Goal: Information Seeking & Learning: Find specific fact

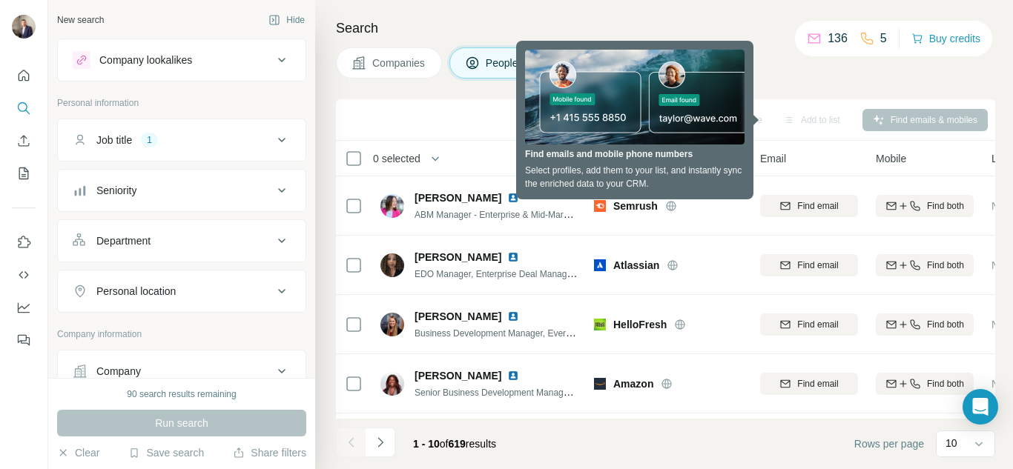
click at [273, 134] on icon at bounding box center [282, 140] width 18 height 18
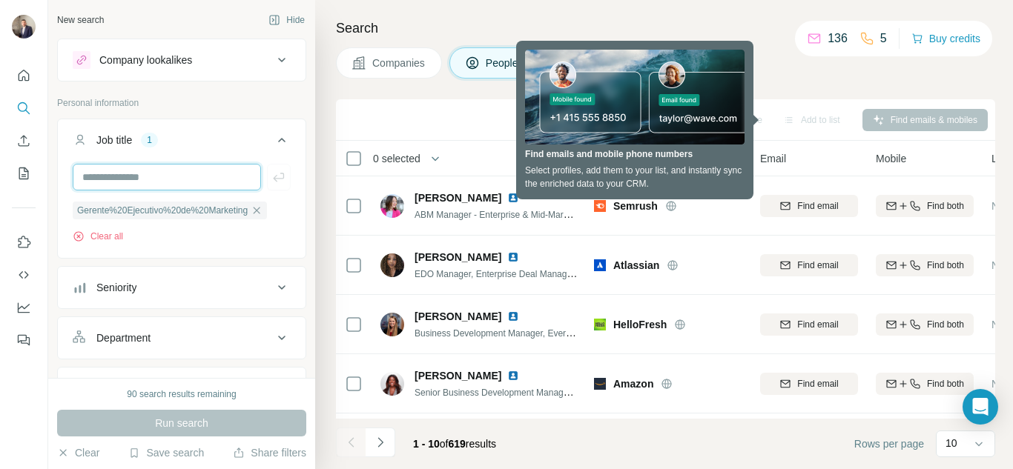
click at [213, 172] on input "text" at bounding box center [167, 177] width 188 height 27
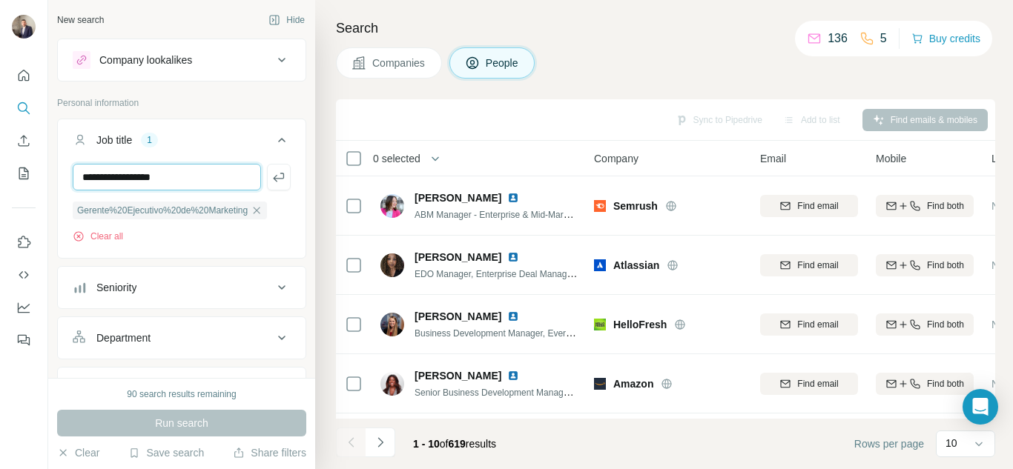
drag, startPoint x: 169, startPoint y: 175, endPoint x: 77, endPoint y: 175, distance: 91.9
click at [77, 175] on input "**********" at bounding box center [167, 177] width 188 height 27
click at [224, 288] on div "Seniority" at bounding box center [173, 287] width 200 height 15
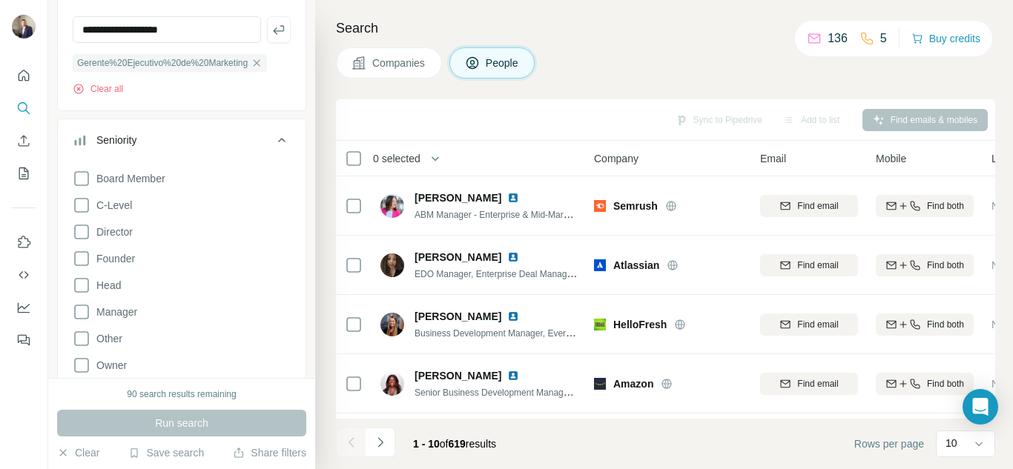
scroll to position [148, 0]
click at [86, 206] on icon at bounding box center [82, 205] width 18 height 18
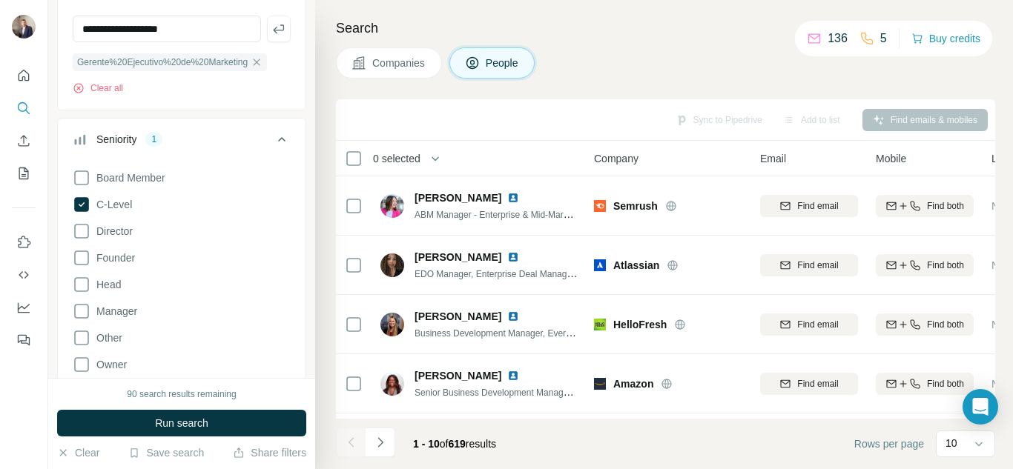
scroll to position [74, 0]
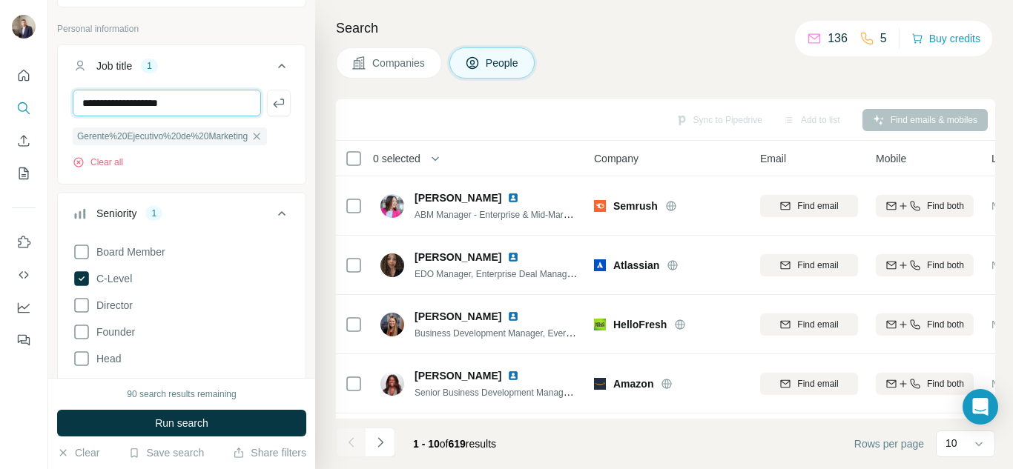
drag, startPoint x: 139, startPoint y: 100, endPoint x: 52, endPoint y: 100, distance: 86.7
click at [52, 100] on div "**********" at bounding box center [181, 189] width 267 height 378
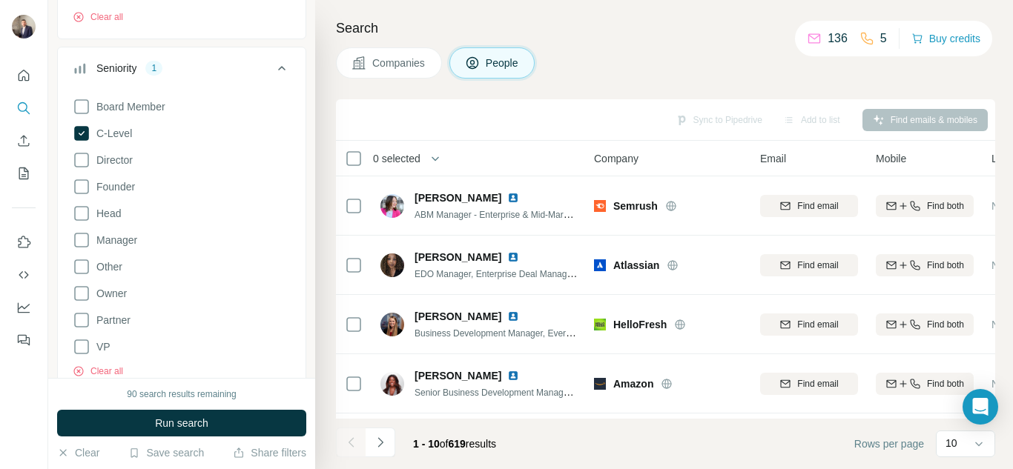
scroll to position [222, 0]
type input "*********"
click at [86, 163] on icon at bounding box center [82, 157] width 18 height 18
click at [273, 66] on icon at bounding box center [282, 65] width 18 height 18
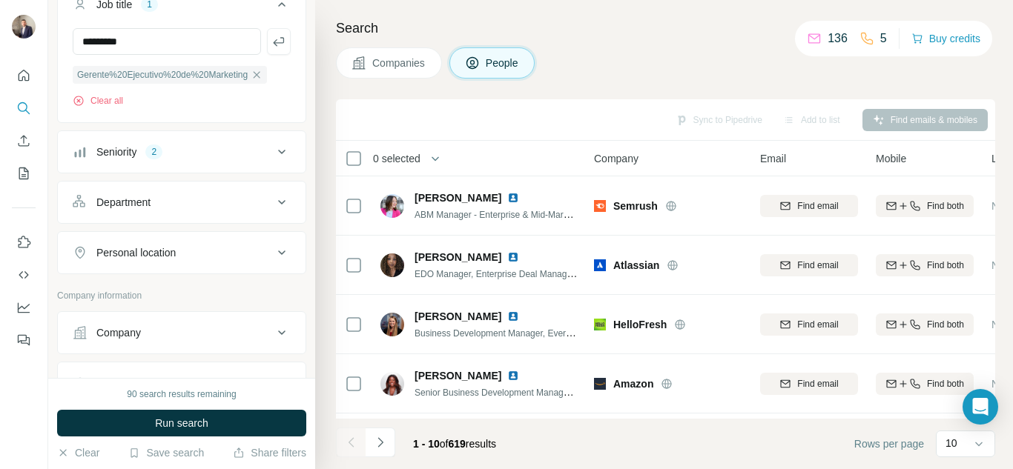
scroll to position [74, 0]
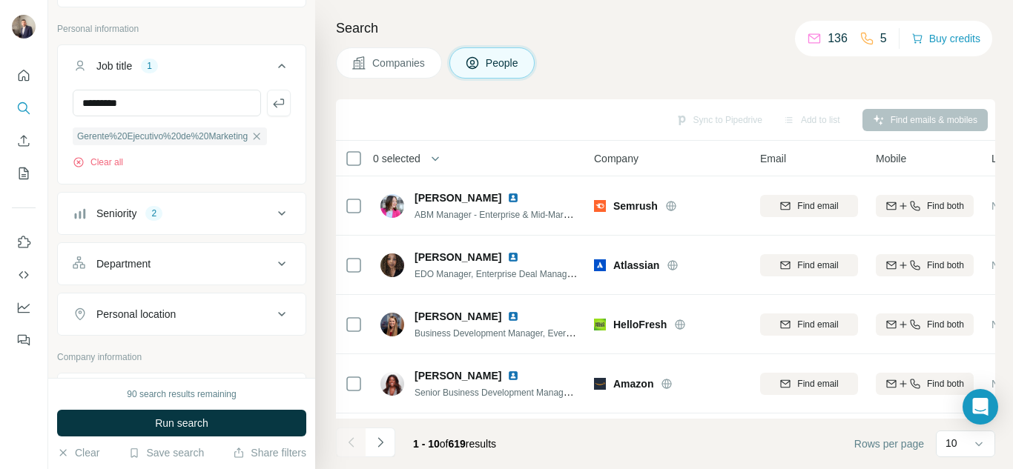
click at [254, 264] on div "Department" at bounding box center [173, 263] width 200 height 15
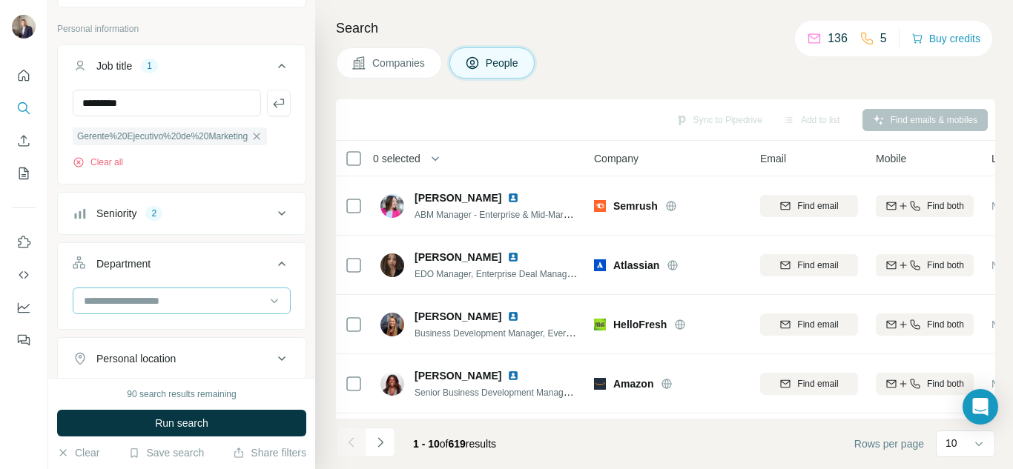
click at [225, 301] on input at bounding box center [173, 301] width 183 height 16
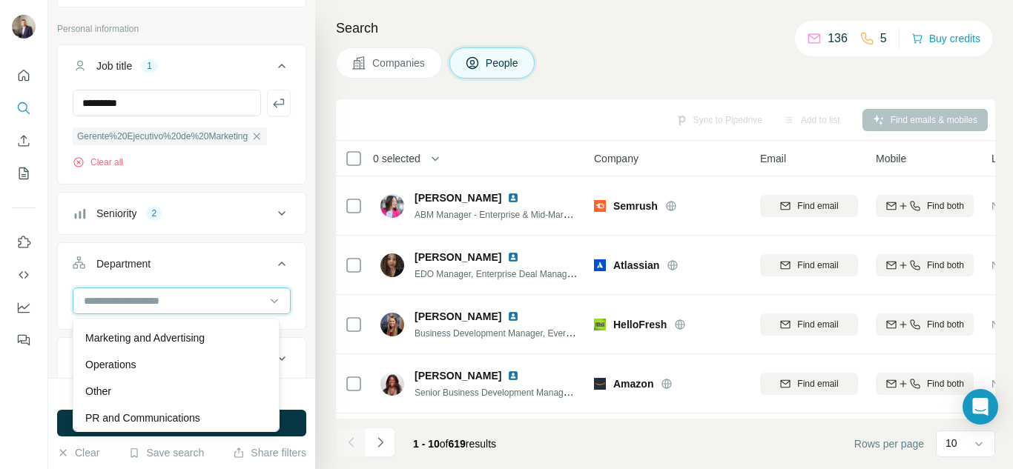
scroll to position [311, 0]
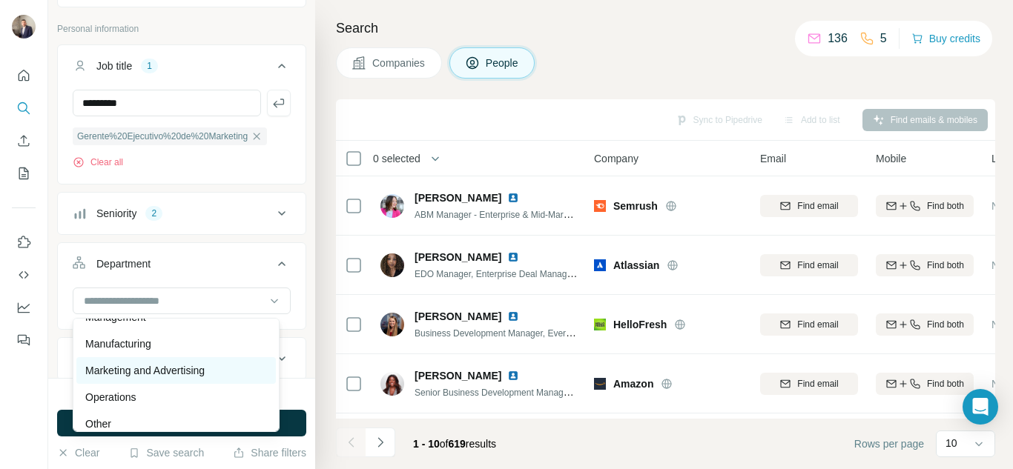
click at [205, 368] on p "Marketing and Advertising" at bounding box center [144, 370] width 119 height 15
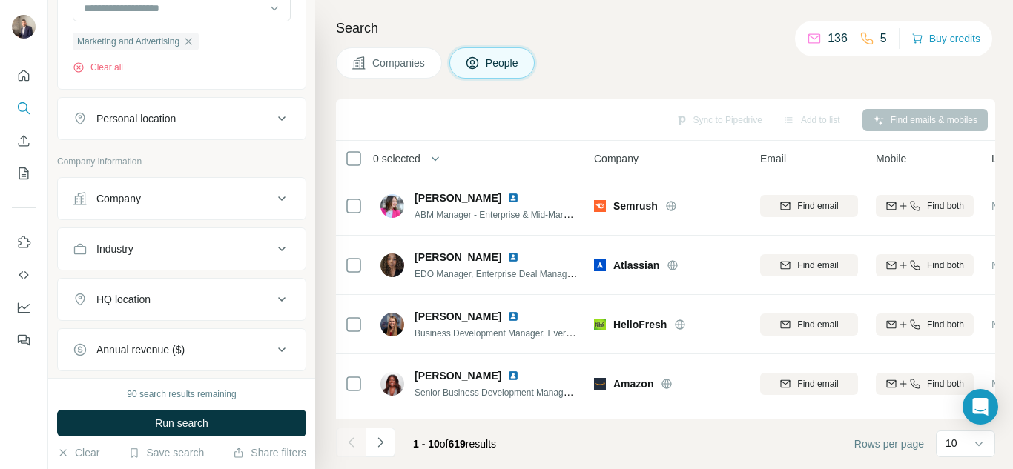
scroll to position [371, 0]
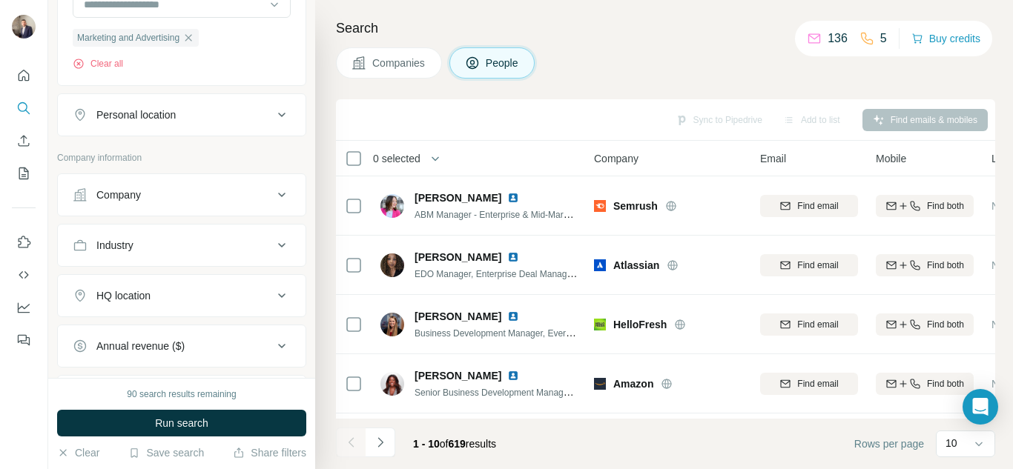
click at [249, 248] on div "Industry" at bounding box center [173, 245] width 200 height 15
click at [237, 284] on input at bounding box center [173, 282] width 183 height 16
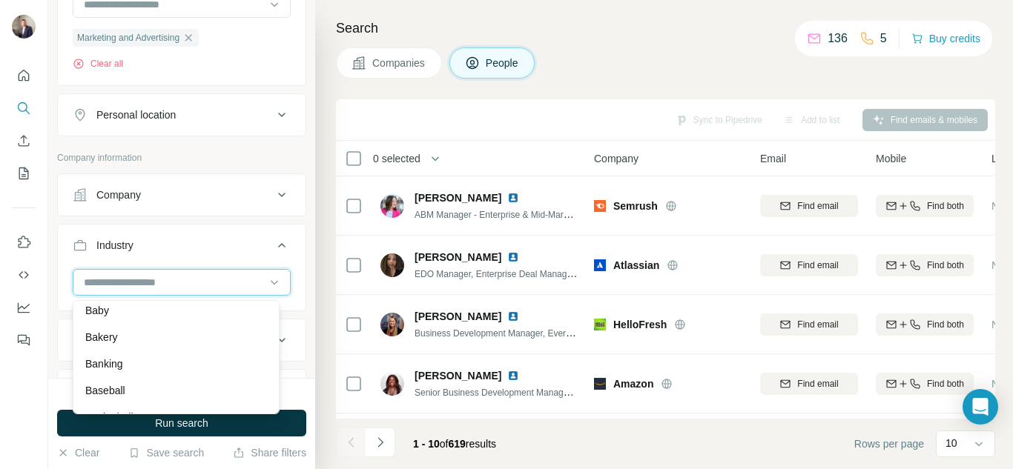
scroll to position [1186, 0]
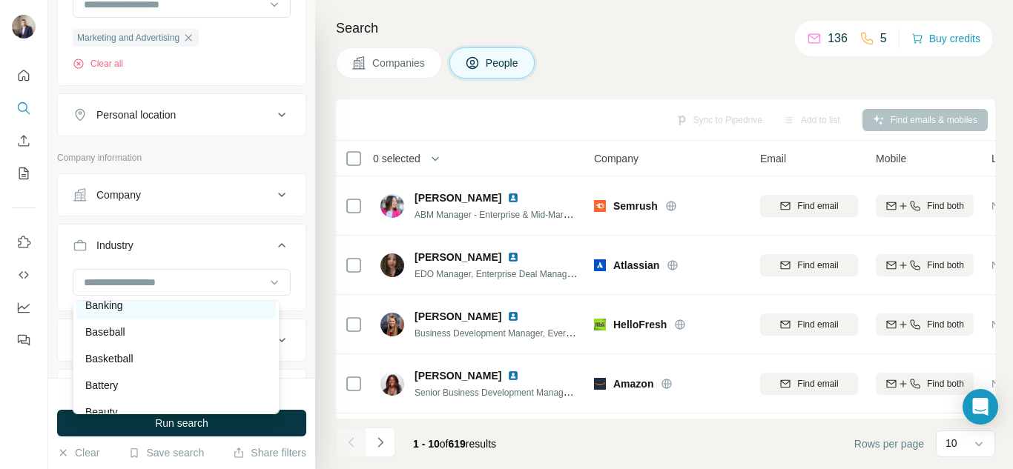
click at [205, 313] on div "Banking" at bounding box center [176, 305] width 182 height 15
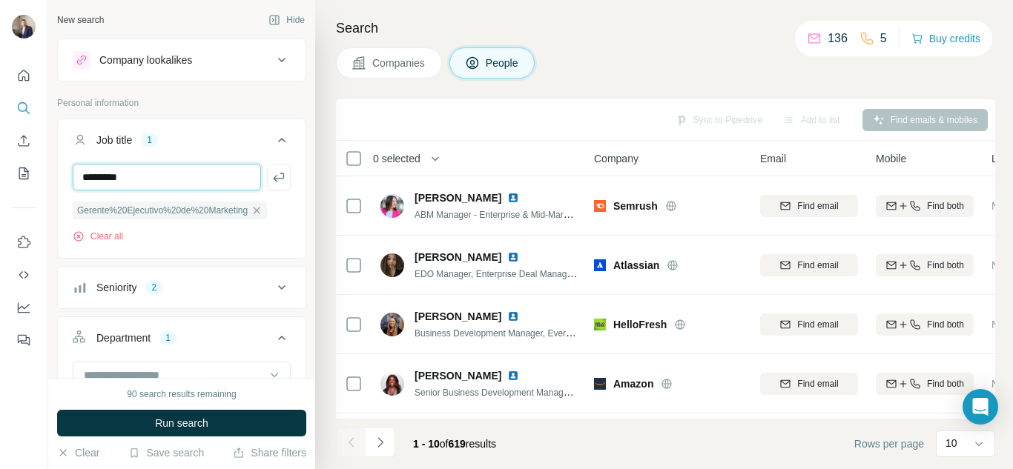
click at [216, 181] on input "*********" at bounding box center [167, 177] width 188 height 27
drag, startPoint x: 216, startPoint y: 181, endPoint x: 64, endPoint y: 177, distance: 152.0
click at [64, 177] on div "********* Gerente%20Ejecutivo%20de%20Marketing Clear all" at bounding box center [182, 209] width 248 height 91
click at [273, 142] on icon at bounding box center [282, 140] width 18 height 18
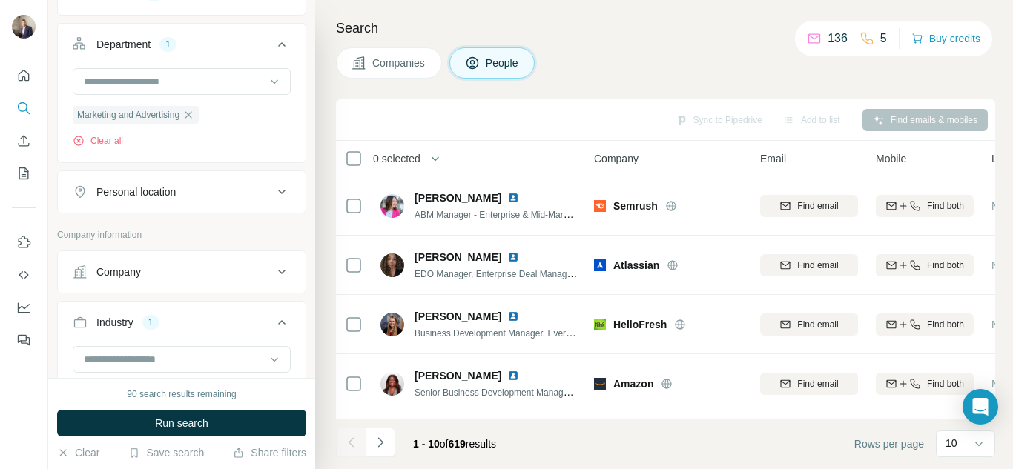
scroll to position [222, 0]
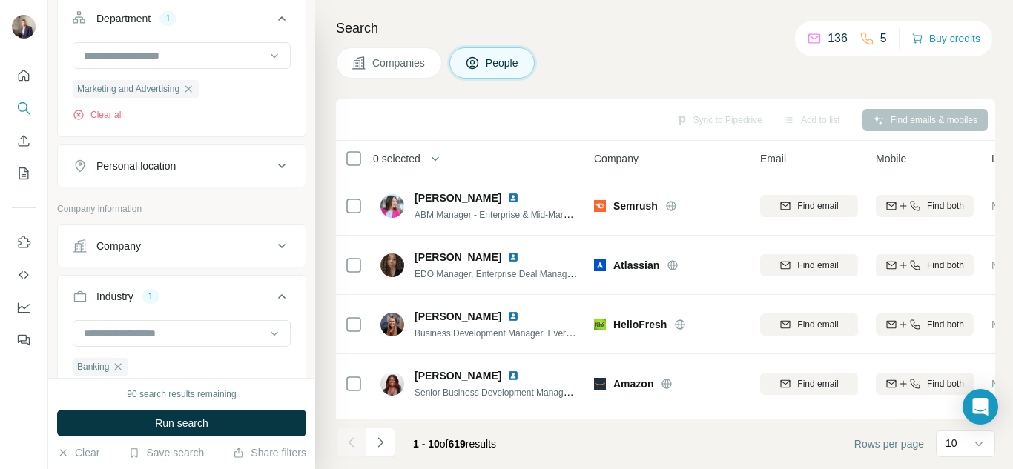
click at [273, 167] on icon at bounding box center [282, 166] width 18 height 18
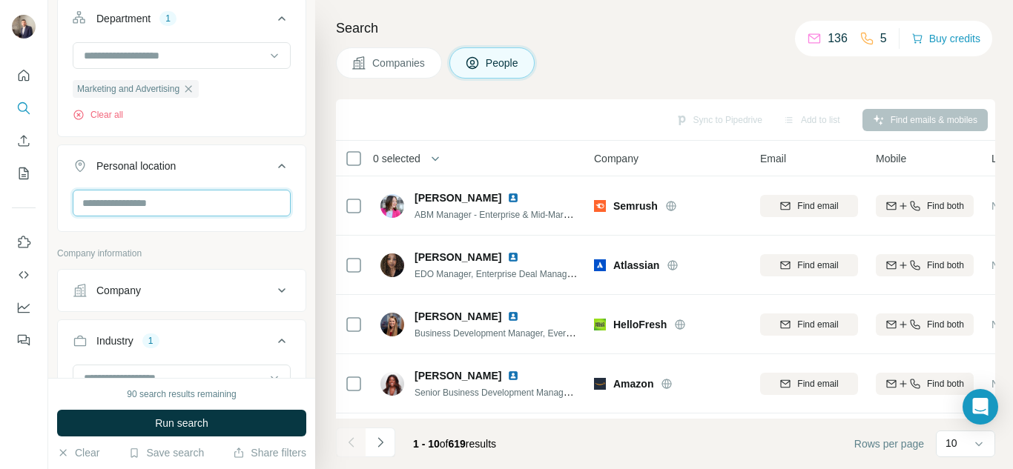
click at [202, 203] on input "text" at bounding box center [182, 203] width 218 height 27
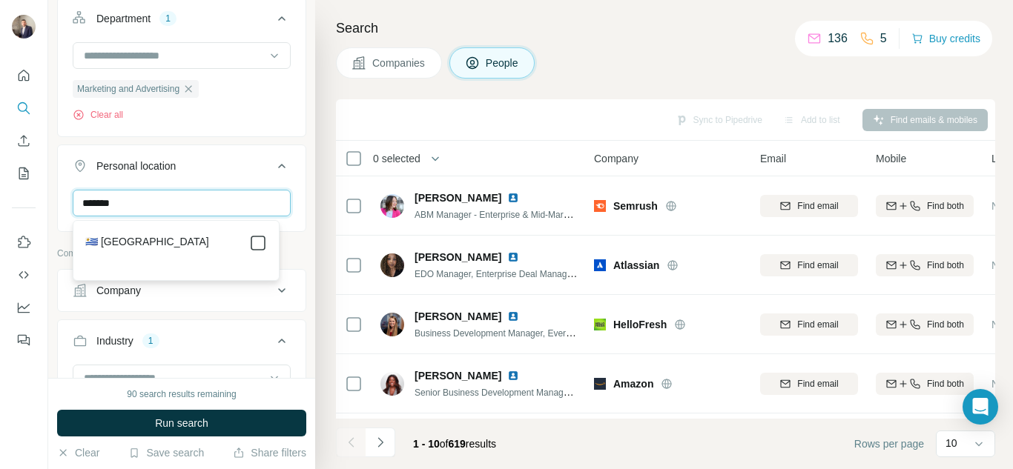
type input "*******"
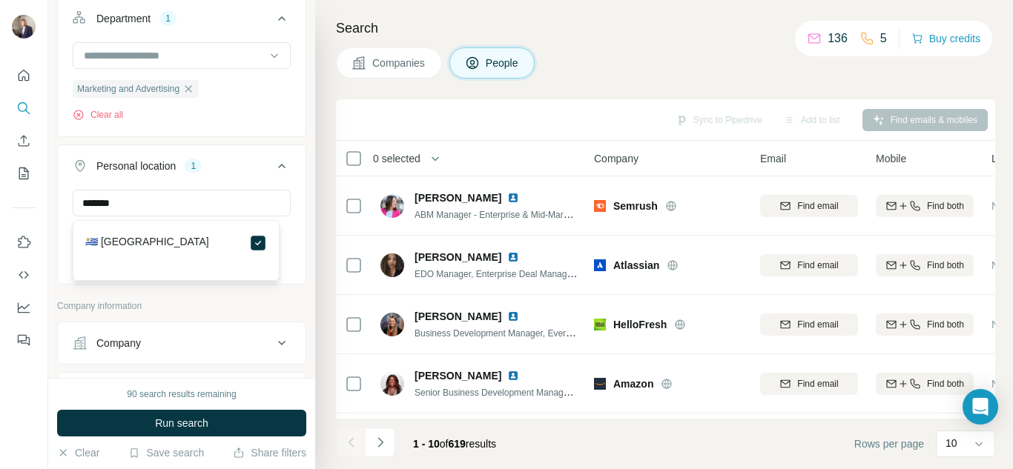
drag, startPoint x: 213, startPoint y: 428, endPoint x: 225, endPoint y: 223, distance: 204.9
click at [213, 427] on button "Run search" at bounding box center [181, 423] width 249 height 27
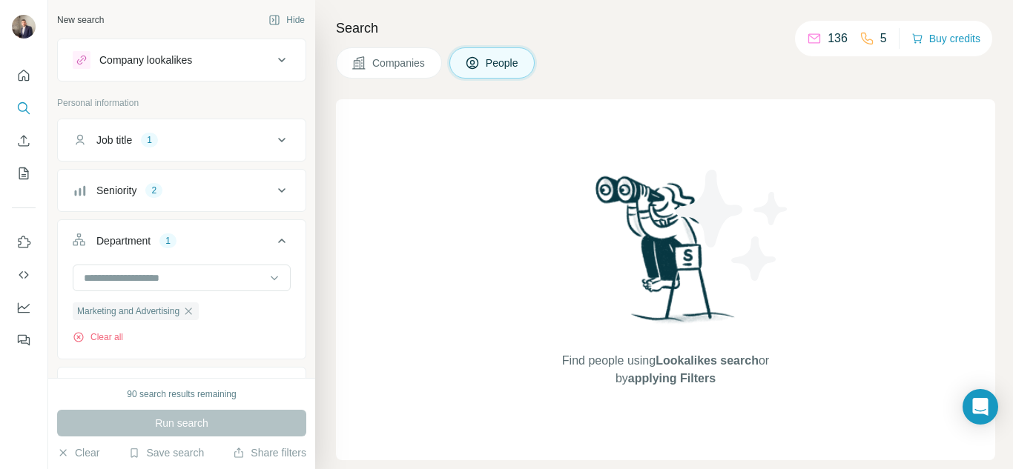
click at [273, 59] on icon at bounding box center [282, 60] width 18 height 18
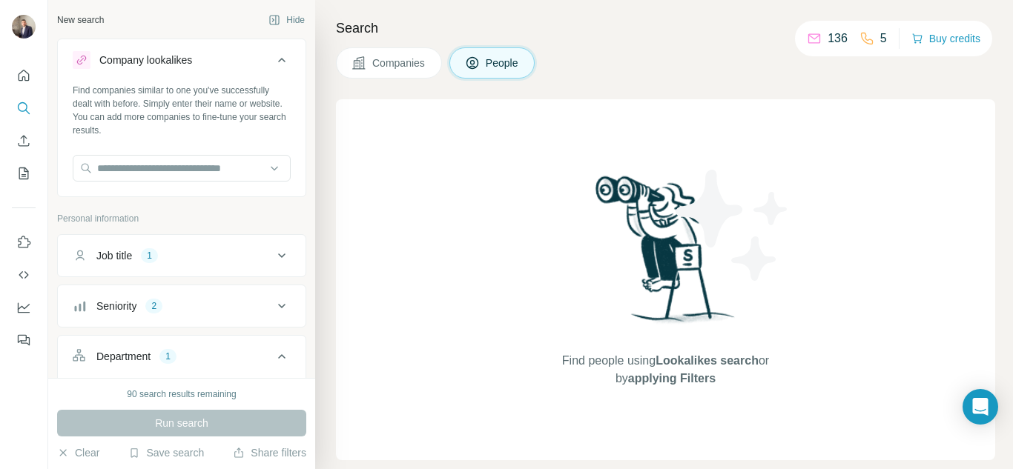
click at [273, 64] on icon at bounding box center [282, 60] width 18 height 18
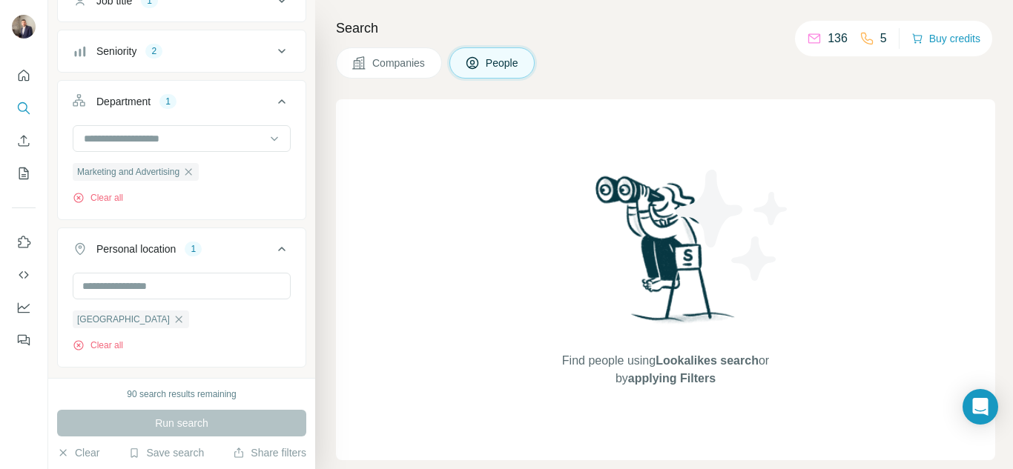
scroll to position [148, 0]
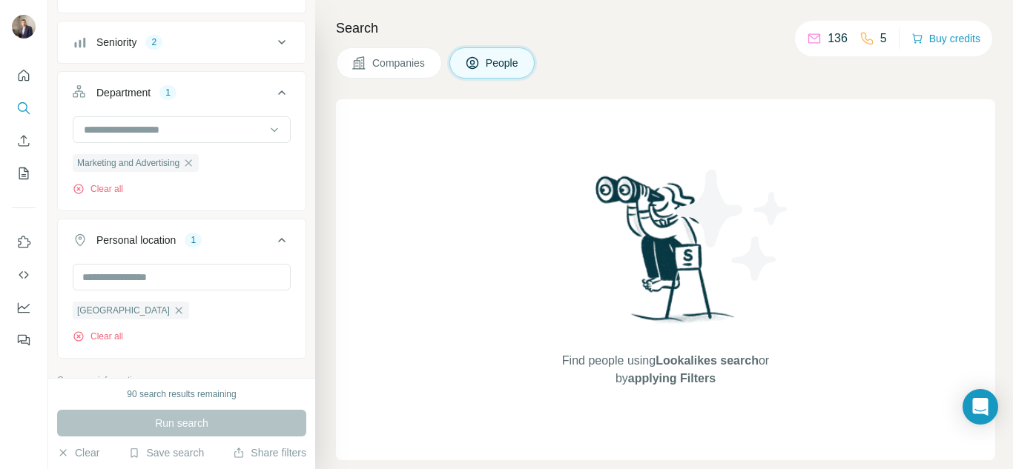
click at [480, 65] on icon at bounding box center [472, 63] width 15 height 15
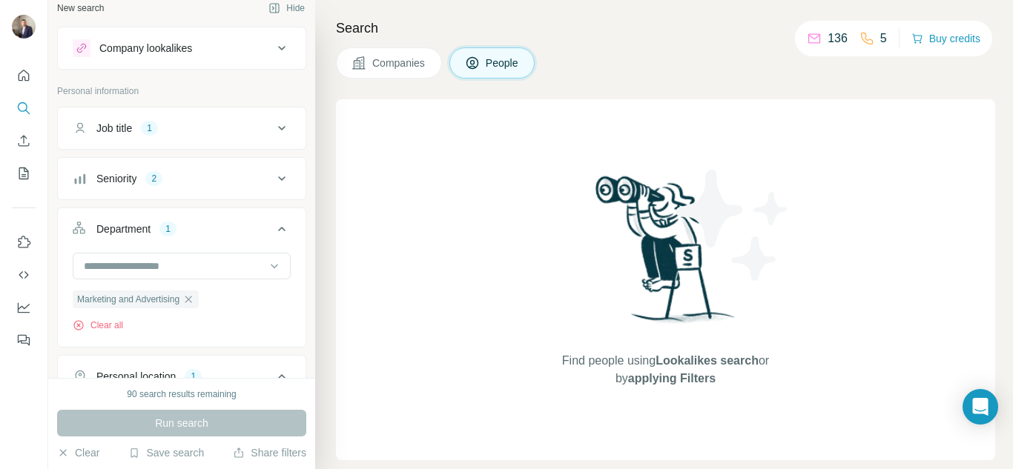
scroll to position [0, 0]
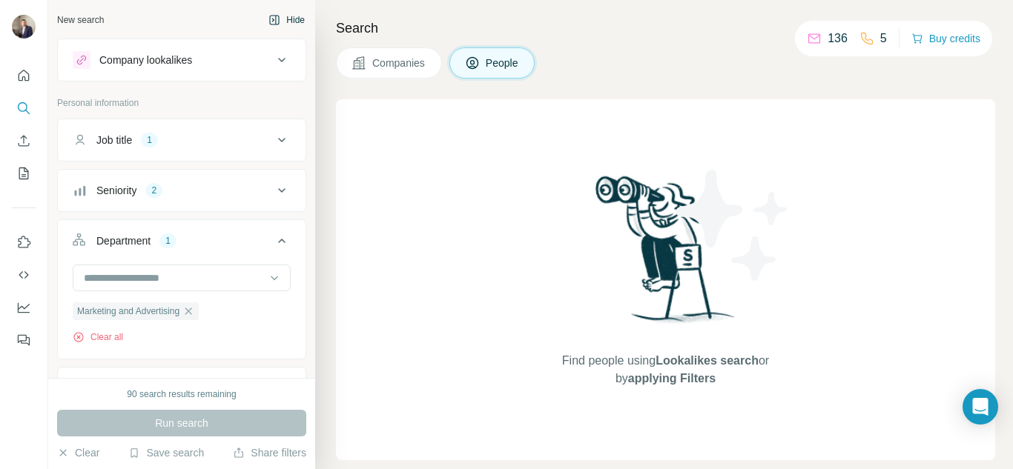
click at [270, 24] on icon "button" at bounding box center [275, 20] width 10 height 10
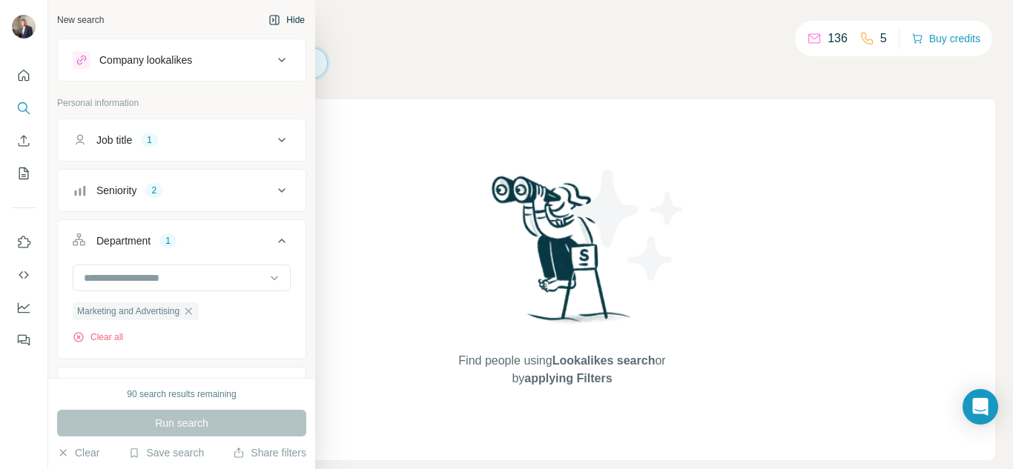
click at [225, 54] on div "Company lookalikes" at bounding box center [173, 60] width 200 height 18
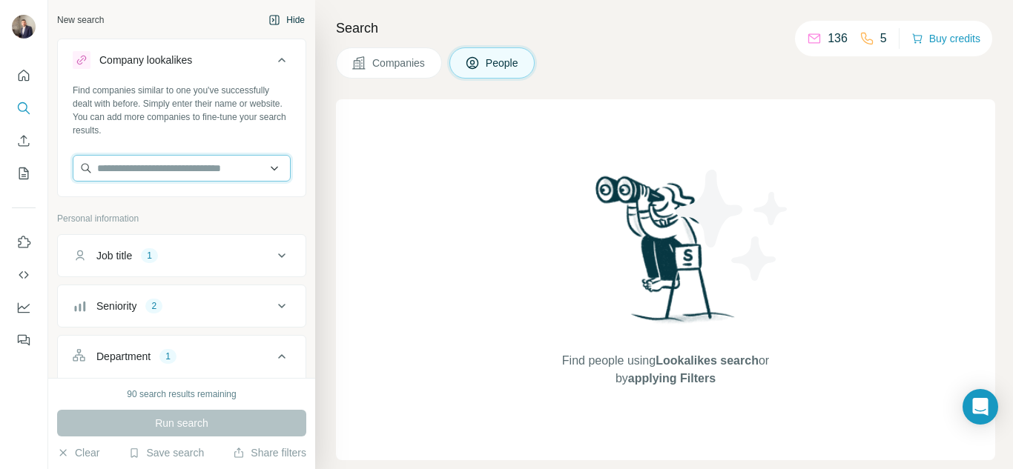
click at [256, 165] on input "text" at bounding box center [182, 168] width 218 height 27
click at [264, 169] on input "text" at bounding box center [182, 168] width 218 height 27
click at [269, 98] on div "Find companies similar to one you've successfully dealt with before. Simply ent…" at bounding box center [182, 110] width 218 height 53
click at [273, 62] on icon at bounding box center [282, 60] width 18 height 18
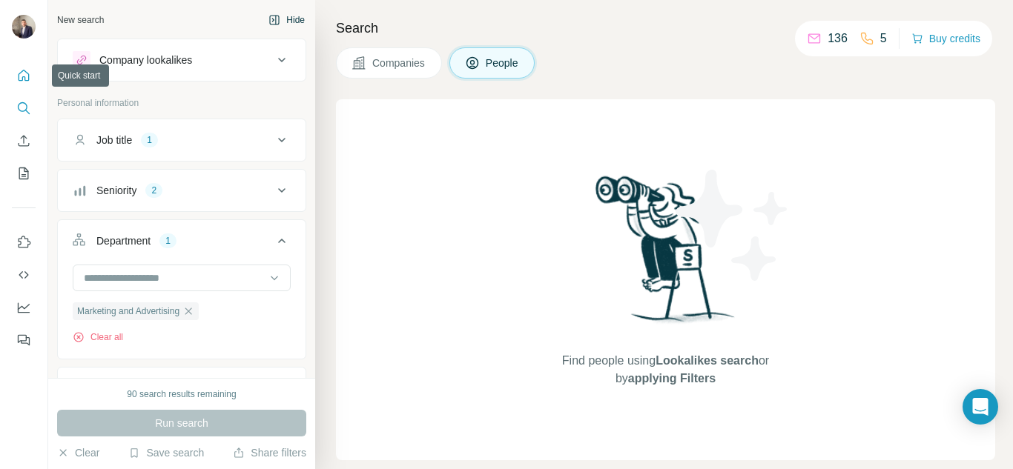
click at [27, 76] on icon "Quick start" at bounding box center [23, 75] width 15 height 15
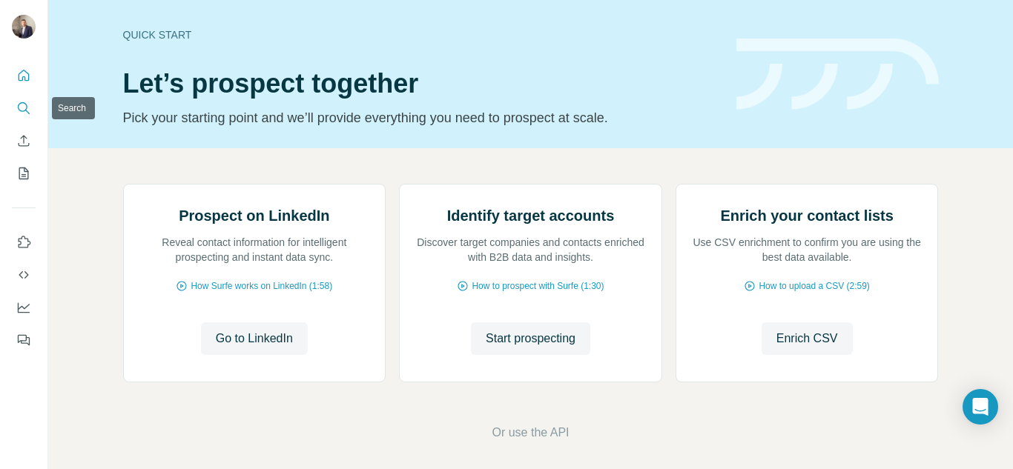
click at [26, 111] on icon "Search" at bounding box center [23, 108] width 15 height 15
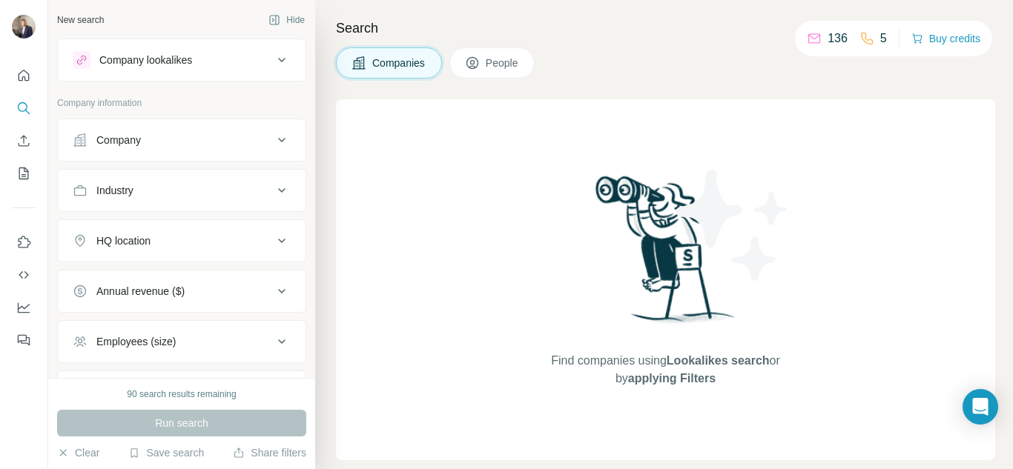
click at [85, 63] on icon at bounding box center [82, 60] width 12 height 12
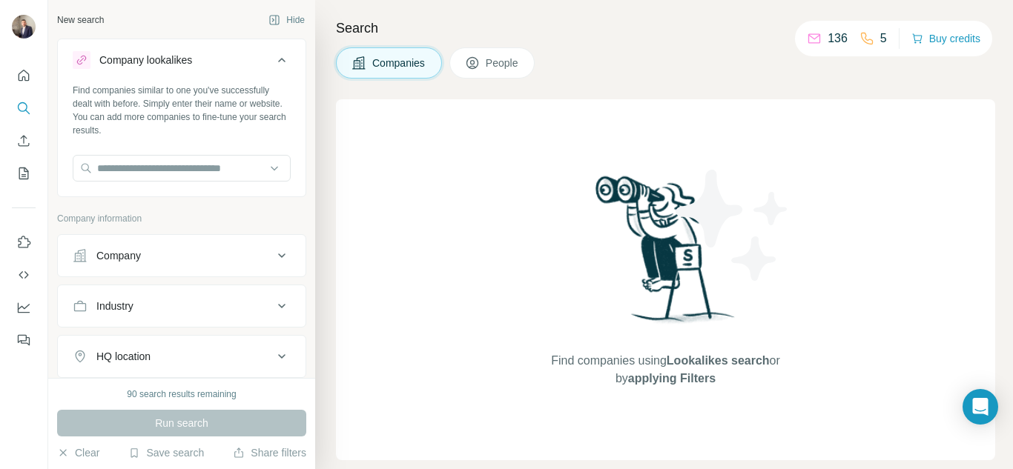
click at [85, 63] on icon at bounding box center [82, 60] width 12 height 12
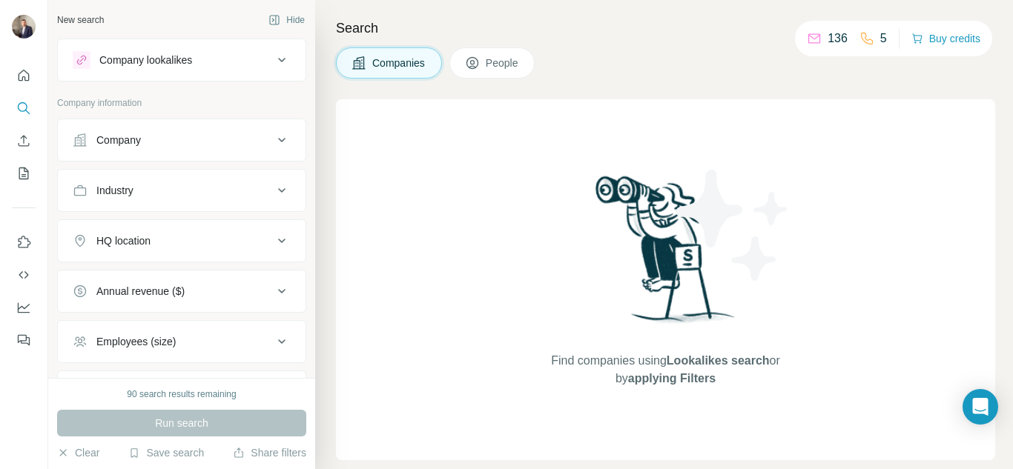
click at [273, 143] on icon at bounding box center [282, 140] width 18 height 18
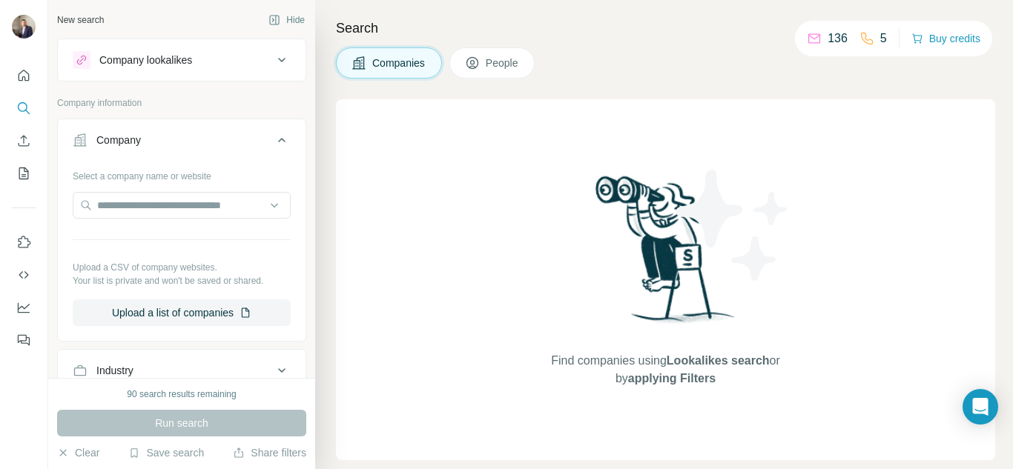
click at [478, 60] on icon at bounding box center [472, 63] width 12 height 12
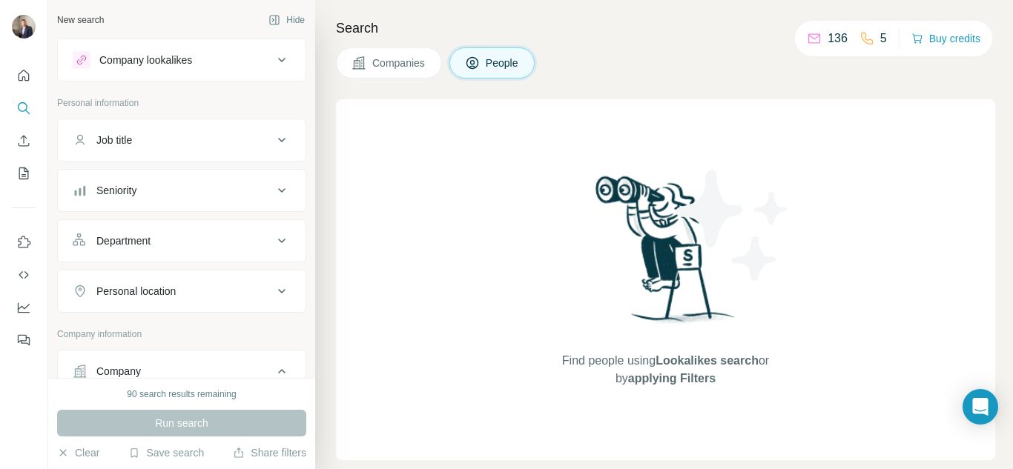
scroll to position [74, 0]
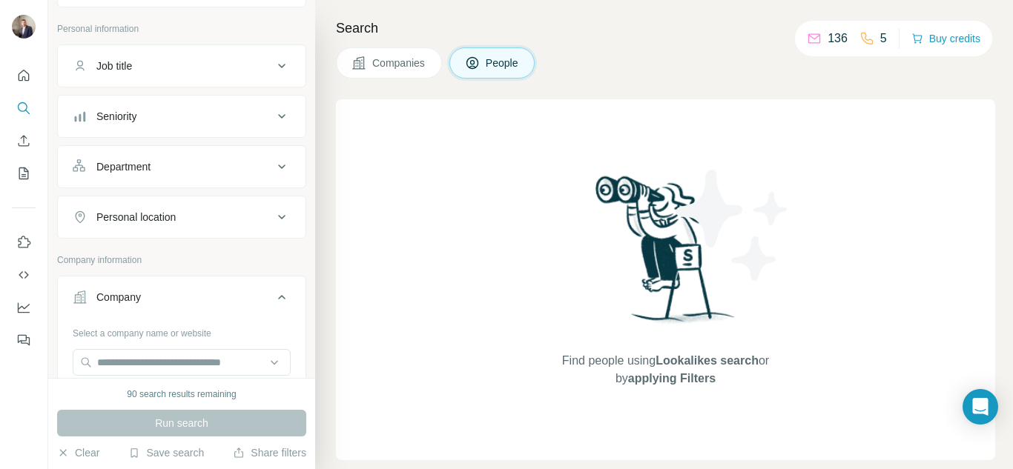
click at [273, 168] on icon at bounding box center [282, 167] width 18 height 18
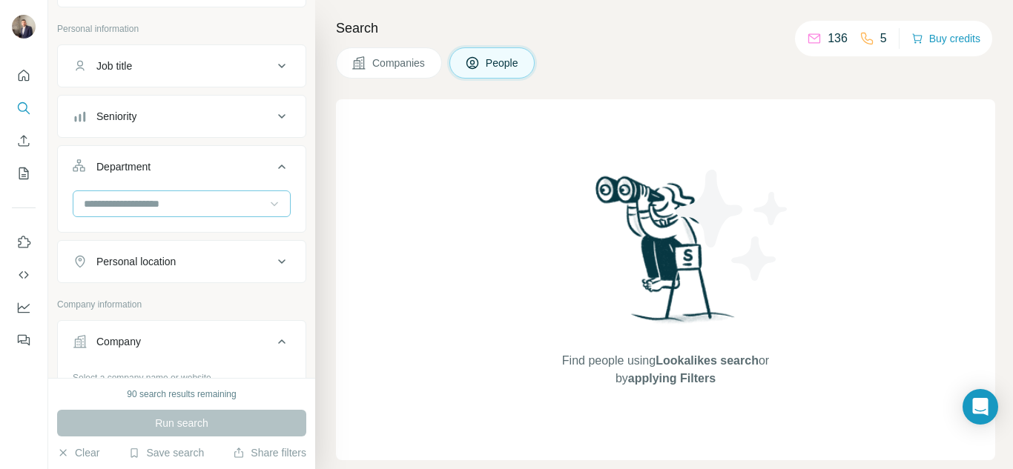
click at [271, 205] on icon at bounding box center [274, 204] width 7 height 4
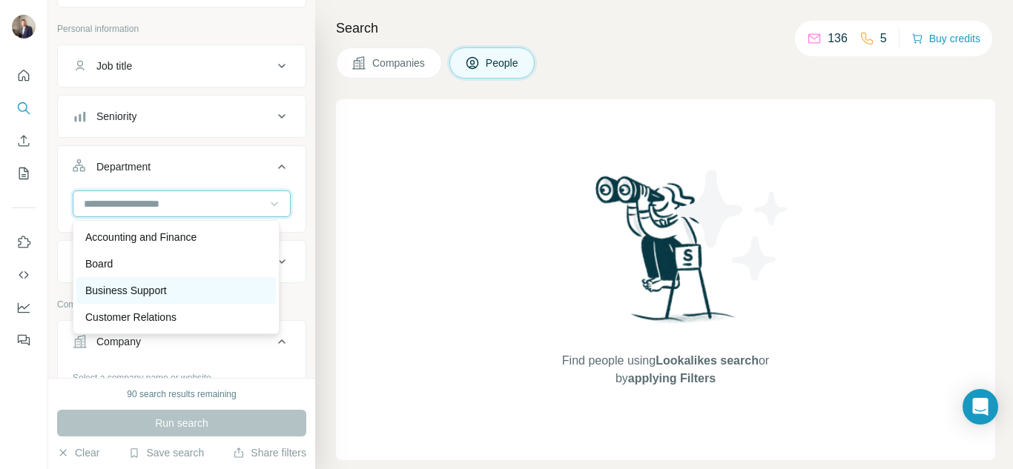
scroll to position [297, 0]
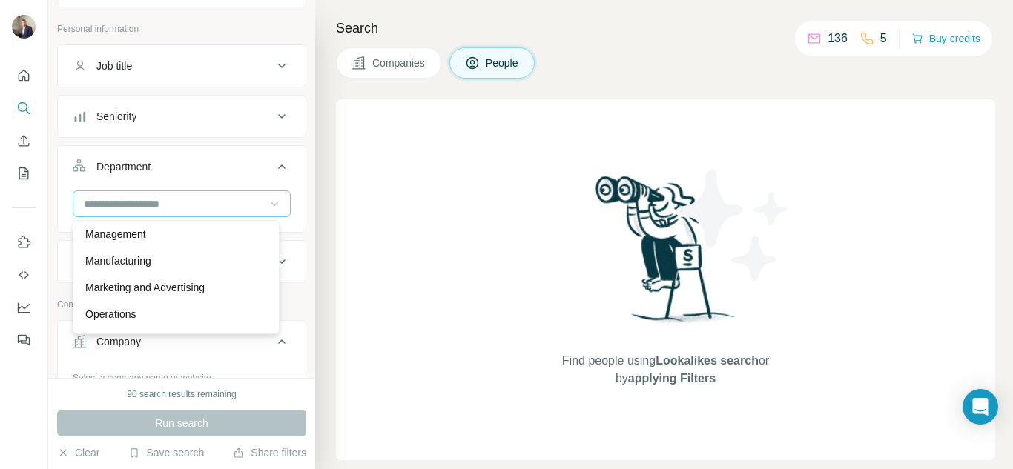
click at [194, 280] on p "Marketing and Advertising" at bounding box center [144, 287] width 119 height 15
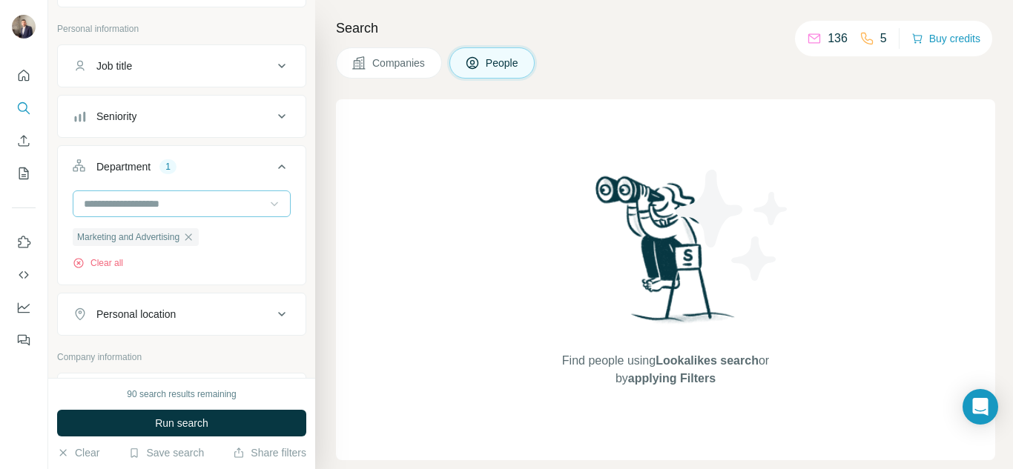
click at [274, 121] on icon at bounding box center [282, 116] width 18 height 18
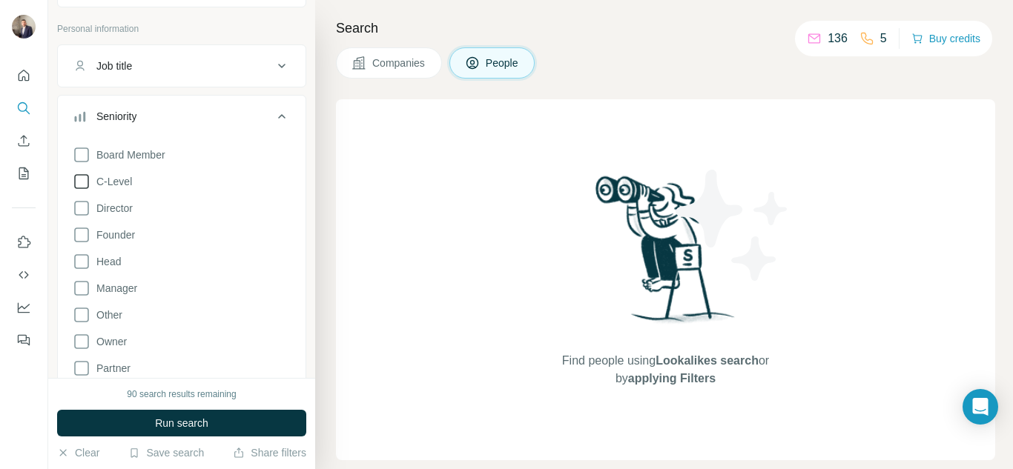
click at [82, 179] on icon at bounding box center [82, 182] width 18 height 18
click at [84, 207] on icon at bounding box center [82, 208] width 18 height 18
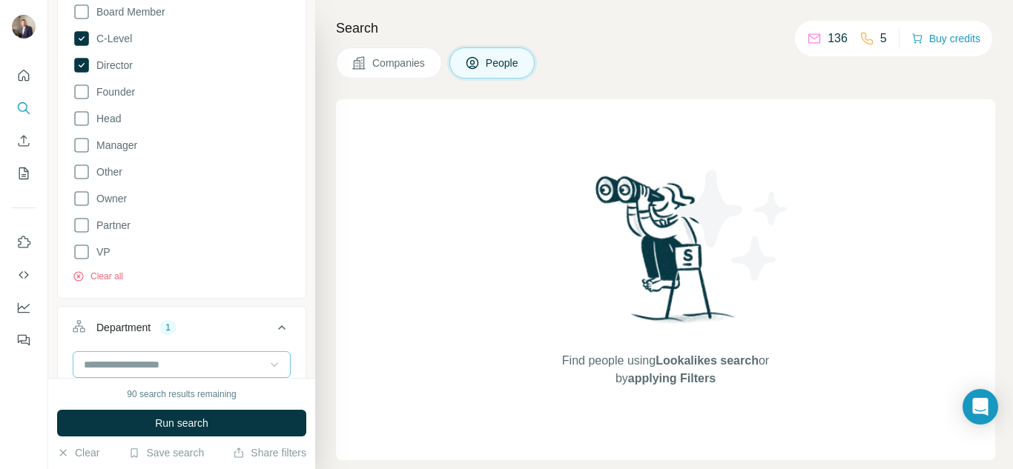
scroll to position [222, 0]
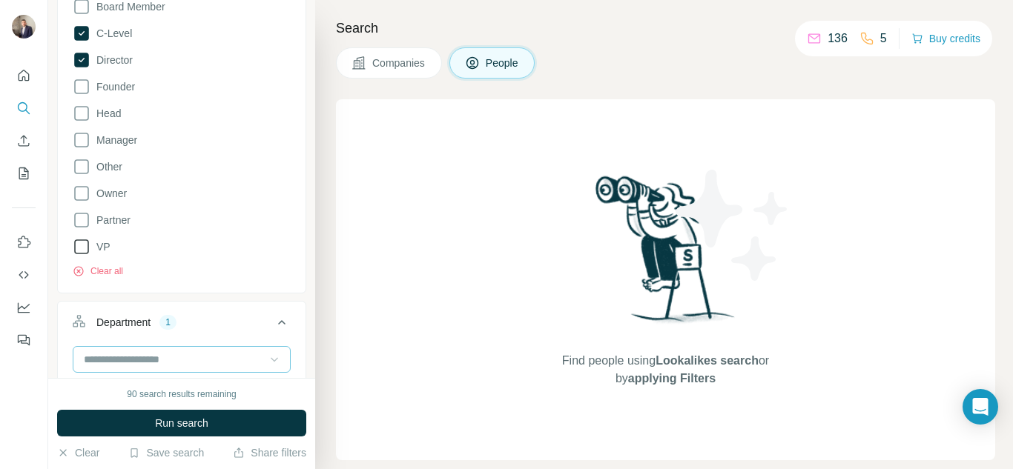
click at [82, 249] on icon at bounding box center [82, 247] width 18 height 18
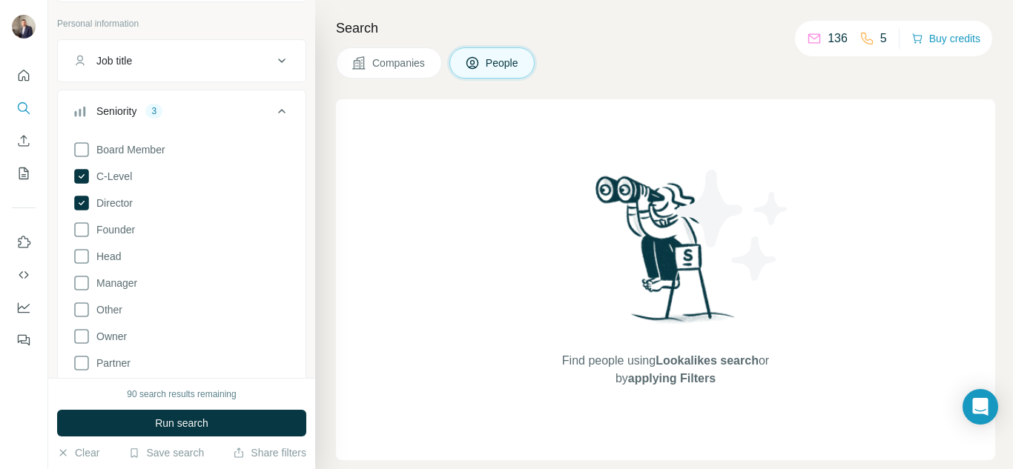
scroll to position [74, 0]
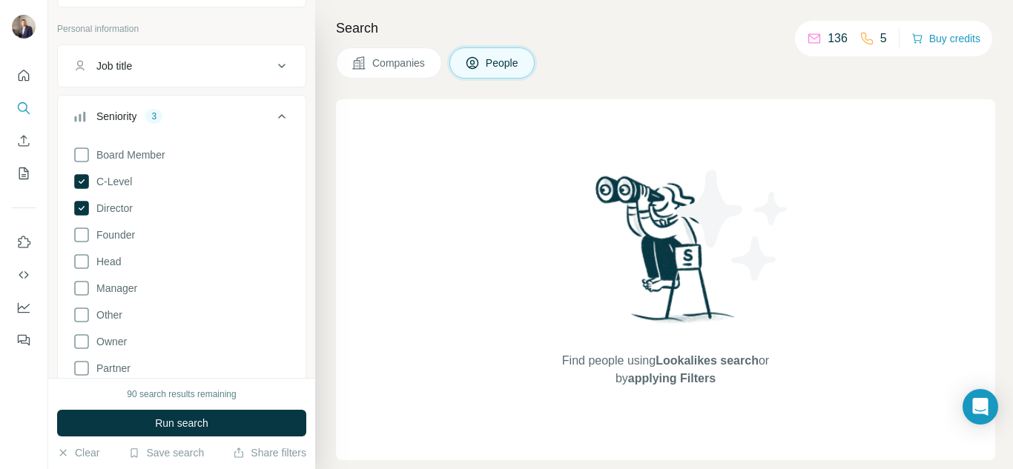
click at [273, 111] on icon at bounding box center [282, 116] width 18 height 18
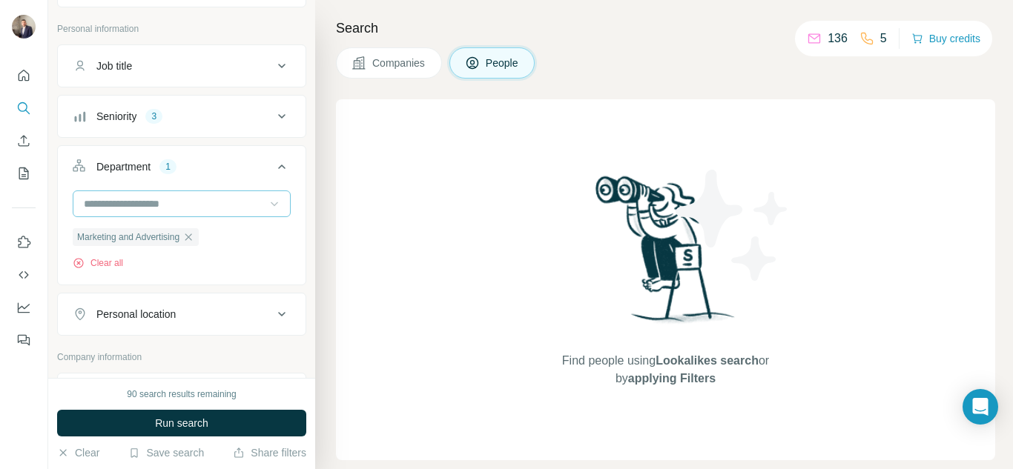
click at [254, 320] on div "Personal location" at bounding box center [173, 314] width 200 height 15
click at [191, 345] on input "text" at bounding box center [182, 351] width 218 height 27
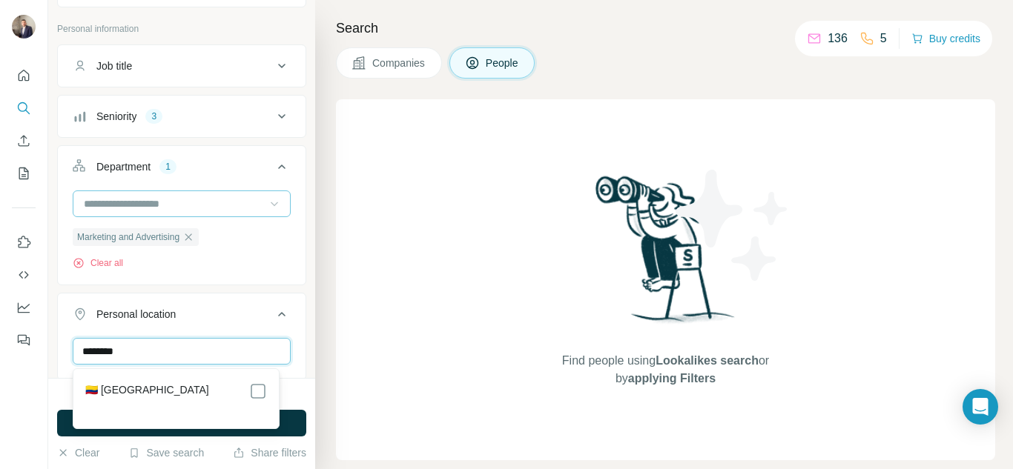
type input "********"
click at [170, 386] on div "🇨🇴 [GEOGRAPHIC_DATA]" at bounding box center [176, 392] width 182 height 18
click at [299, 399] on div "90 search results remaining" at bounding box center [181, 394] width 249 height 13
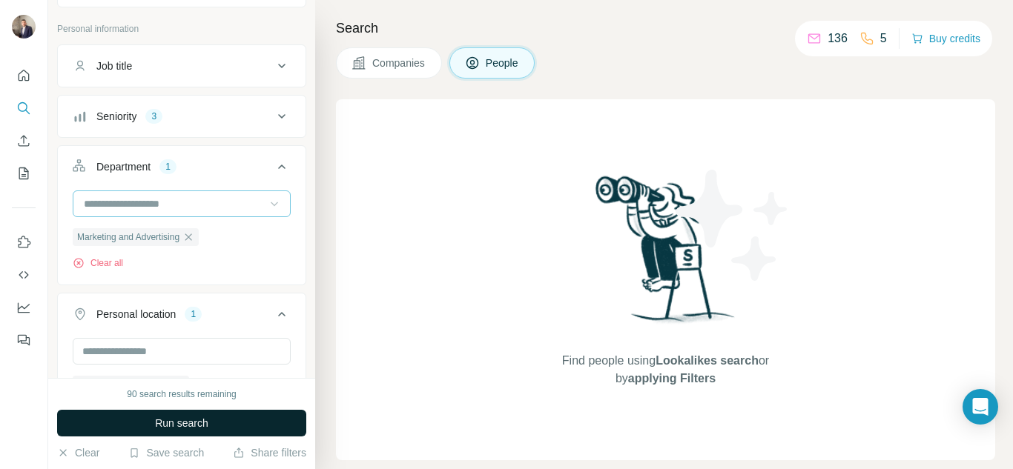
click at [282, 417] on button "Run search" at bounding box center [181, 423] width 249 height 27
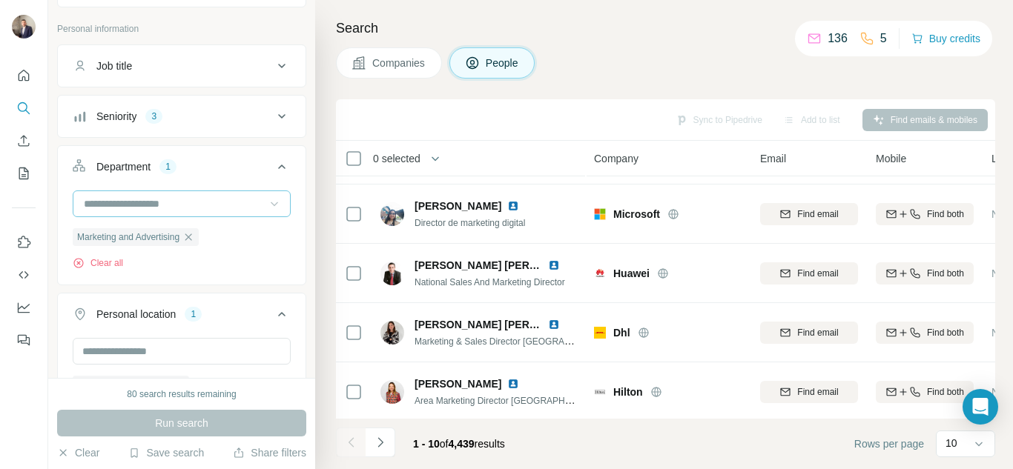
scroll to position [358, 0]
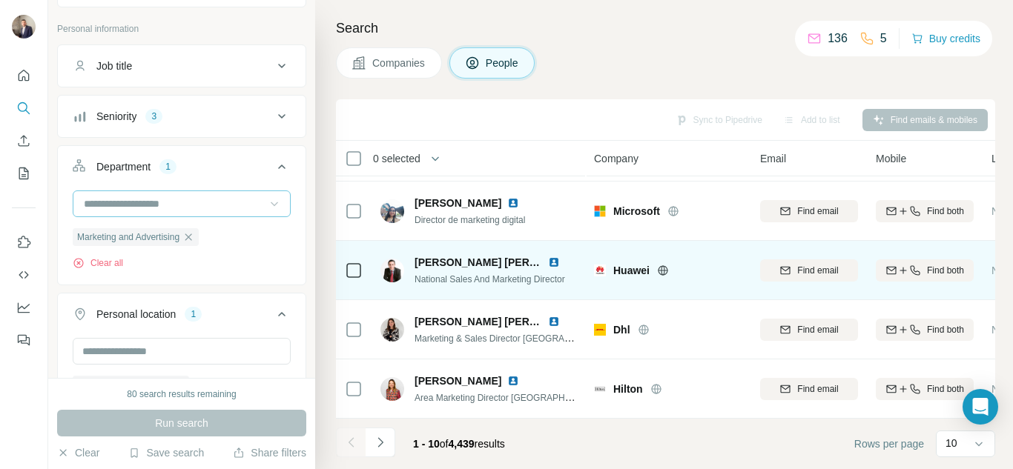
click at [550, 256] on img at bounding box center [554, 262] width 12 height 12
click at [799, 265] on span "Find email" at bounding box center [817, 270] width 41 height 13
click at [379, 437] on icon "Navigate to next page" at bounding box center [380, 442] width 15 height 15
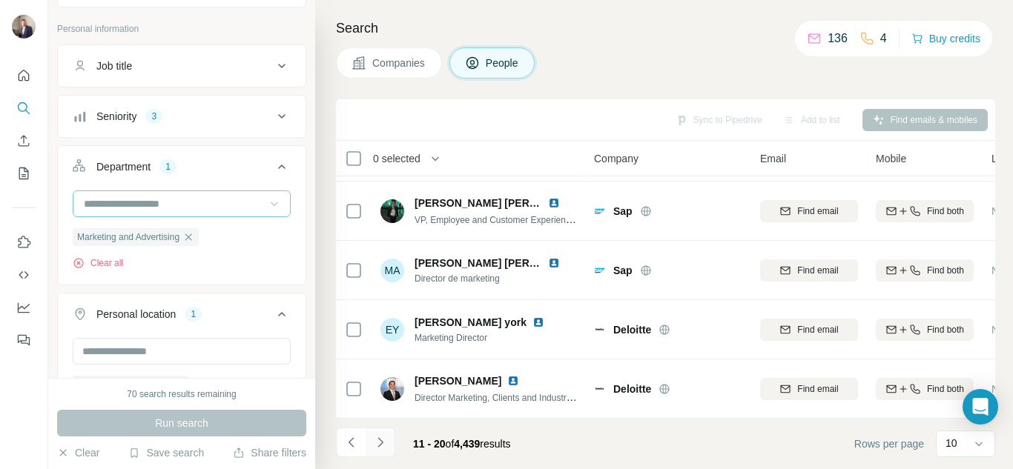
click at [384, 446] on icon "Navigate to next page" at bounding box center [380, 442] width 15 height 15
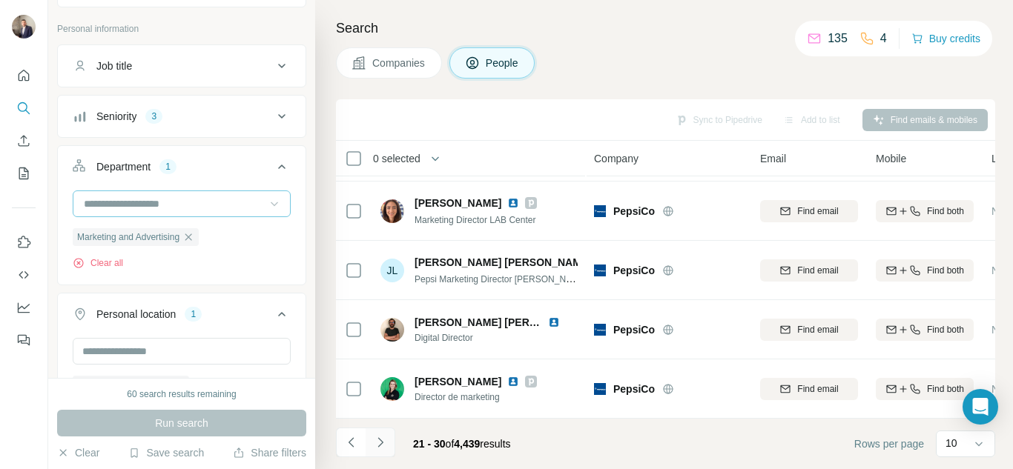
click at [388, 441] on button "Navigate to next page" at bounding box center [380, 443] width 30 height 30
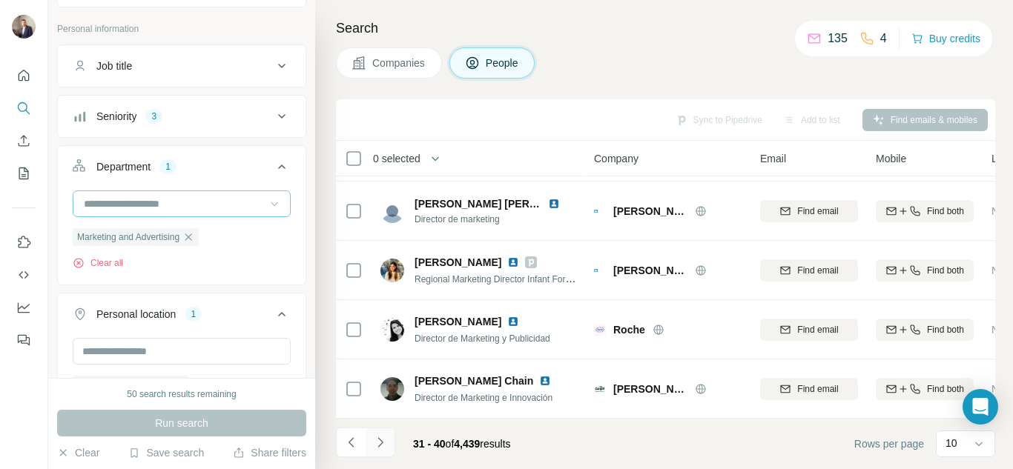
click at [381, 444] on icon "Navigate to next page" at bounding box center [379, 442] width 5 height 10
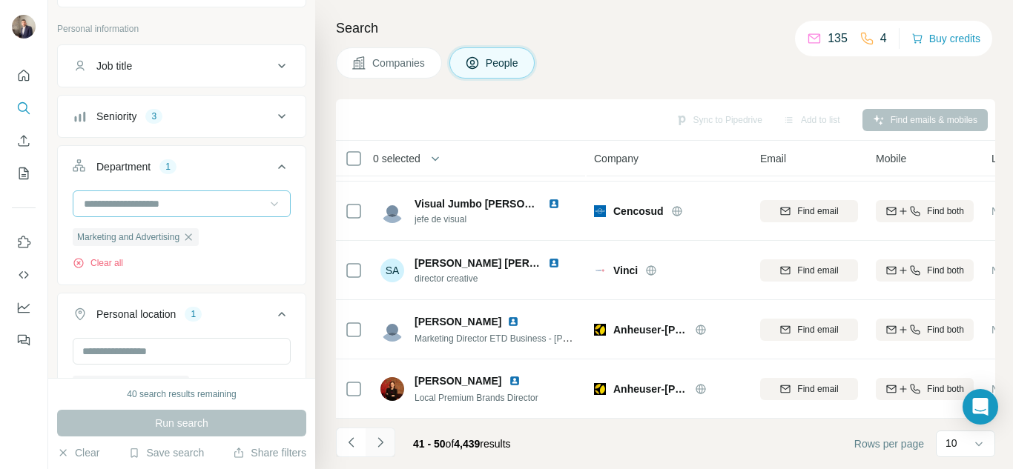
click at [383, 437] on icon "Navigate to next page" at bounding box center [380, 442] width 15 height 15
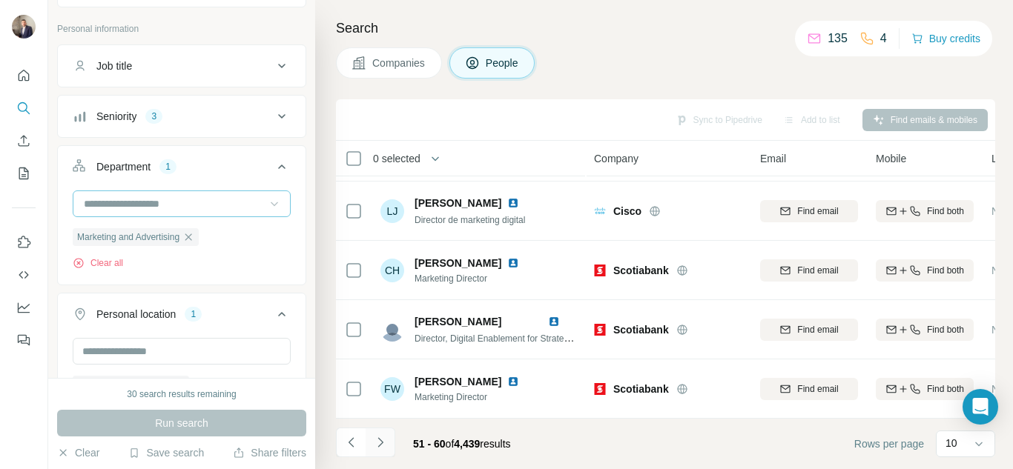
click at [377, 439] on icon "Navigate to next page" at bounding box center [380, 442] width 15 height 15
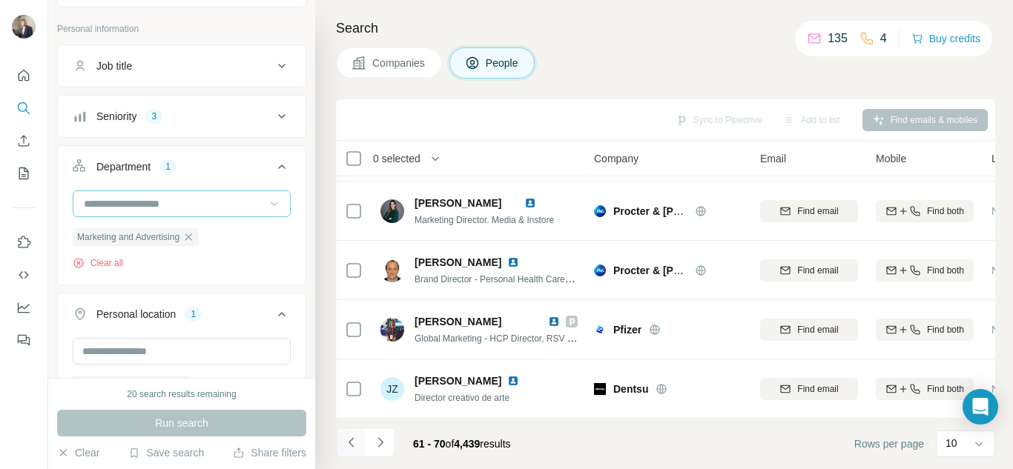
click at [357, 441] on icon "Navigate to previous page" at bounding box center [351, 442] width 15 height 15
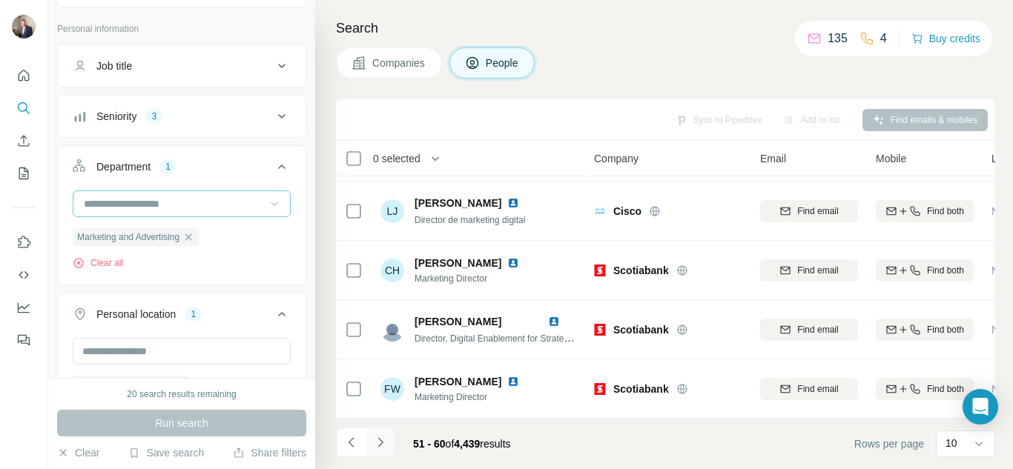
click at [381, 441] on icon "Navigate to next page" at bounding box center [379, 442] width 5 height 10
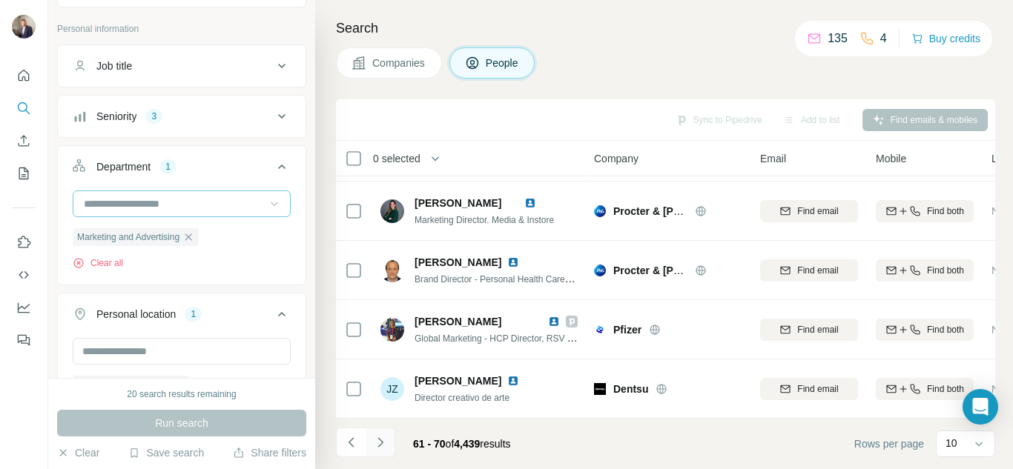
click at [387, 443] on icon "Navigate to next page" at bounding box center [380, 442] width 15 height 15
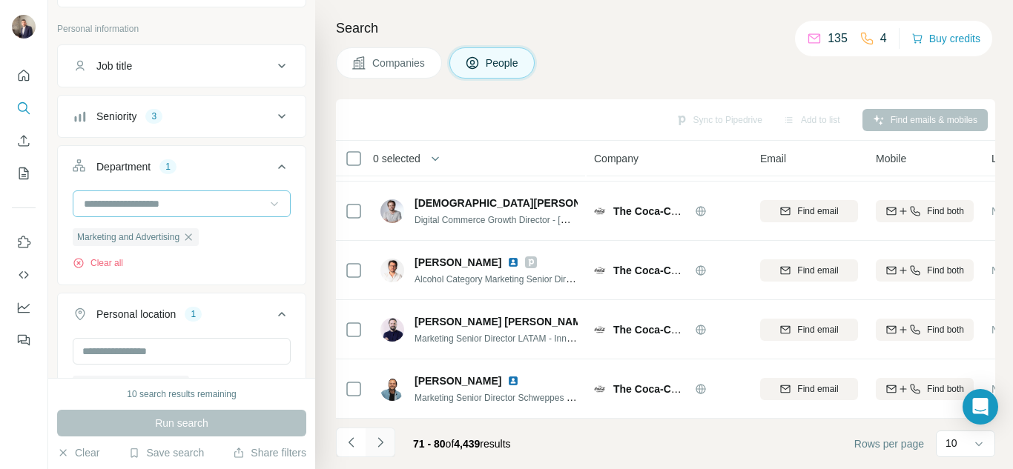
click at [377, 439] on icon "Navigate to next page" at bounding box center [380, 442] width 15 height 15
